Goal: Information Seeking & Learning: Learn about a topic

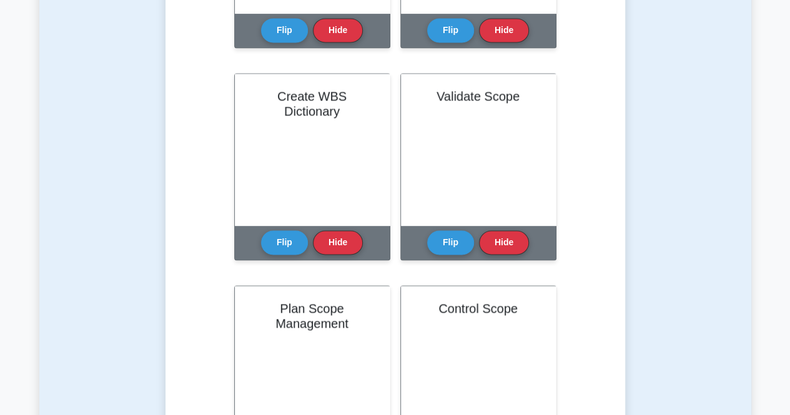
scroll to position [880, 0]
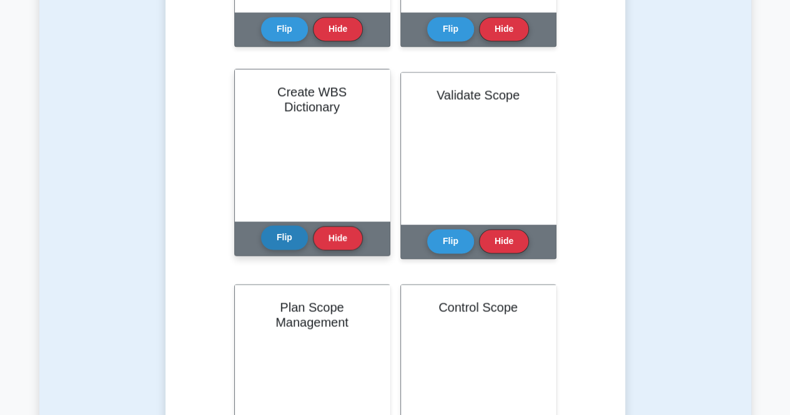
click at [292, 239] on button "Flip" at bounding box center [284, 237] width 47 height 24
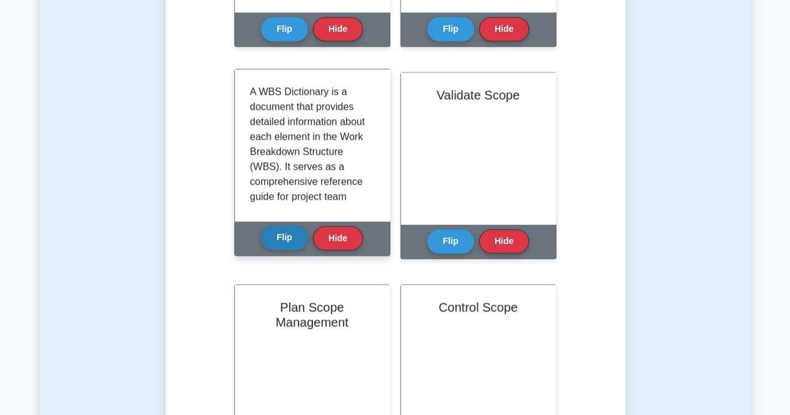
click at [292, 239] on button "Flip" at bounding box center [284, 237] width 47 height 24
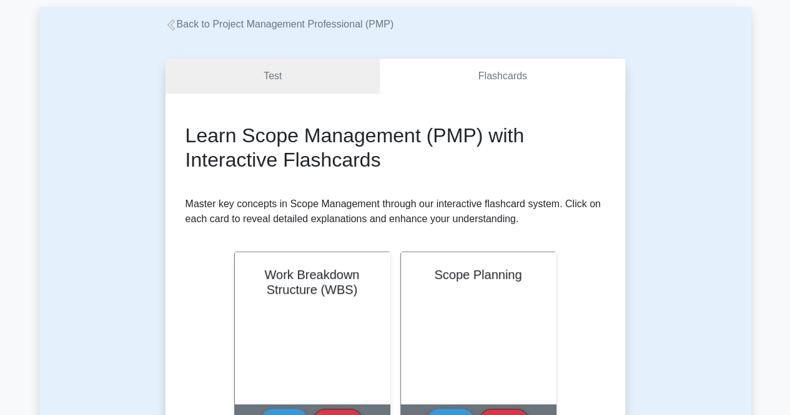
scroll to position [0, 0]
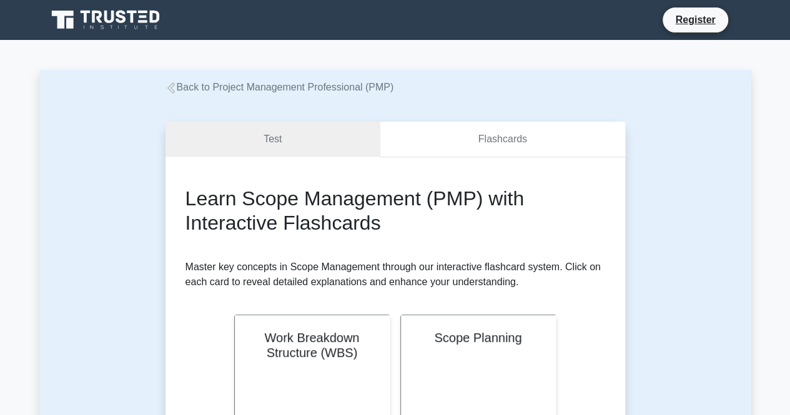
click at [428, 152] on link "Flashcards" at bounding box center [502, 140] width 245 height 36
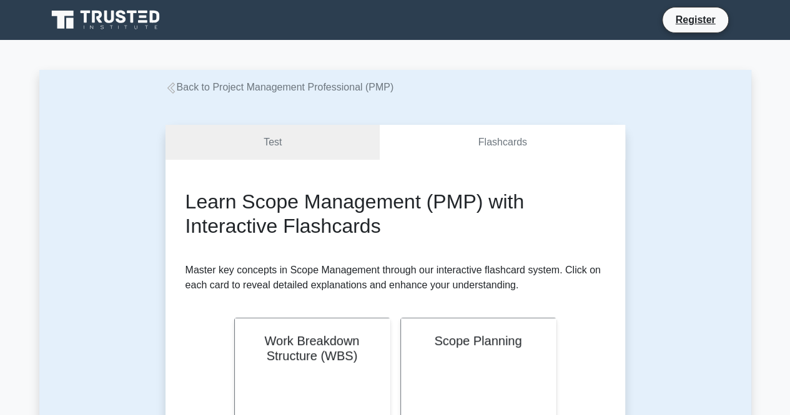
click at [175, 87] on icon at bounding box center [171, 87] width 11 height 11
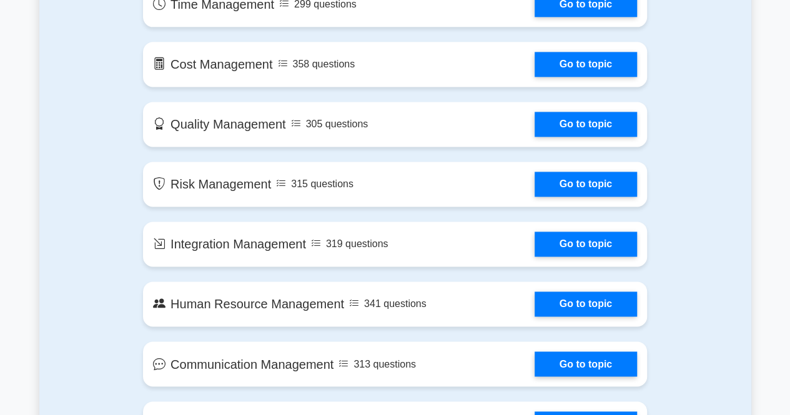
scroll to position [834, 0]
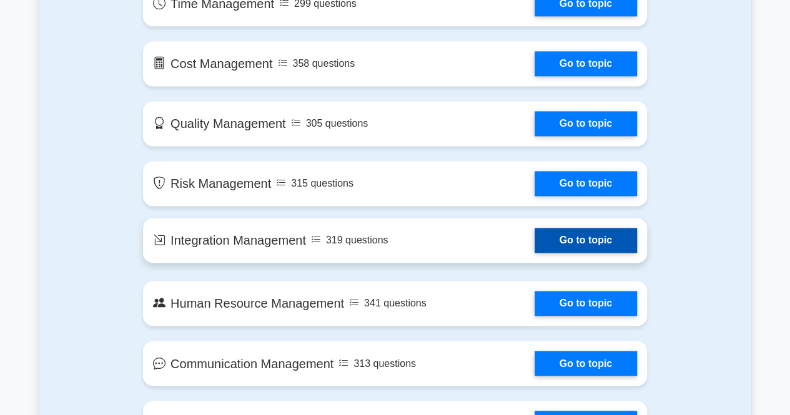
click at [577, 247] on link "Go to topic" at bounding box center [586, 240] width 102 height 25
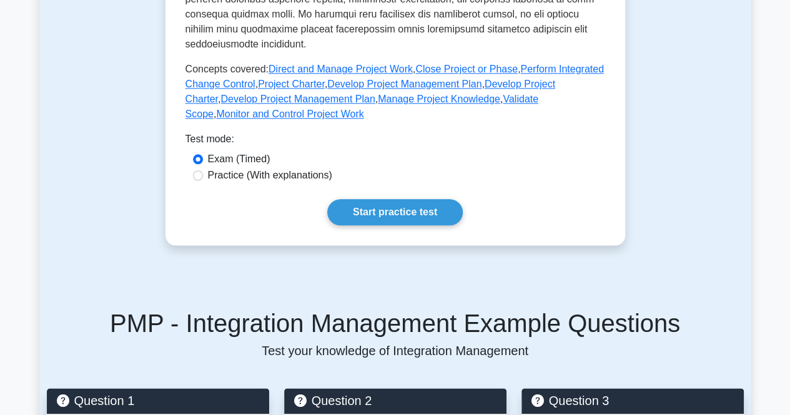
scroll to position [651, 0]
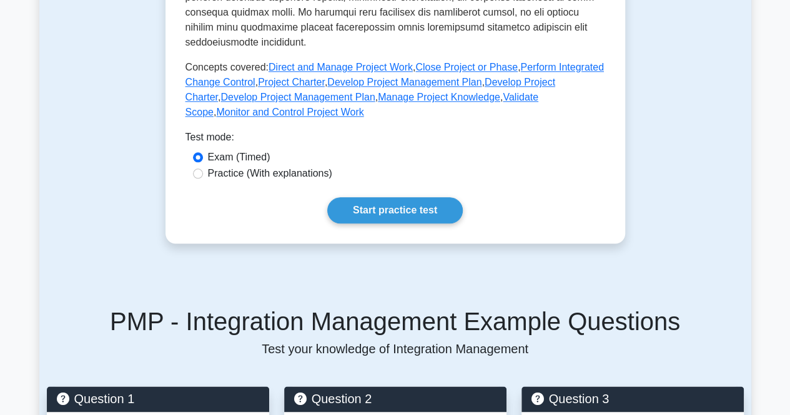
click at [312, 166] on label "Practice (With explanations)" at bounding box center [270, 173] width 124 height 15
click at [203, 169] on input "Practice (With explanations)" at bounding box center [198, 174] width 10 height 10
radio input "true"
click at [376, 197] on link "Start practice test" at bounding box center [395, 210] width 136 height 26
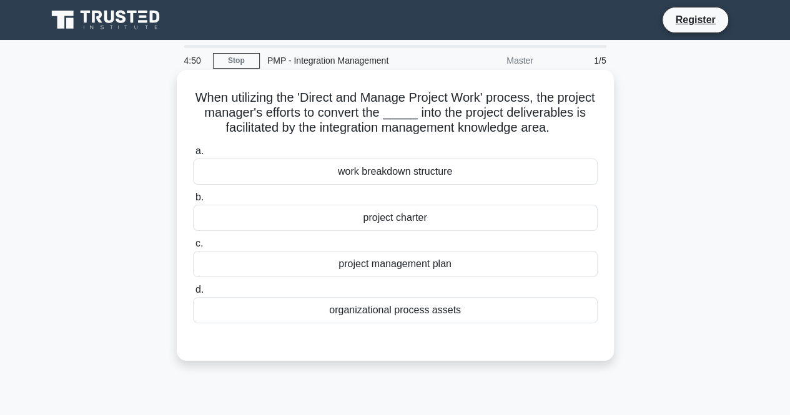
click at [403, 324] on div "organizational process assets" at bounding box center [395, 310] width 405 height 26
click at [193, 294] on input "d. organizational process assets" at bounding box center [193, 290] width 0 height 8
